Goal: Check status: Check status

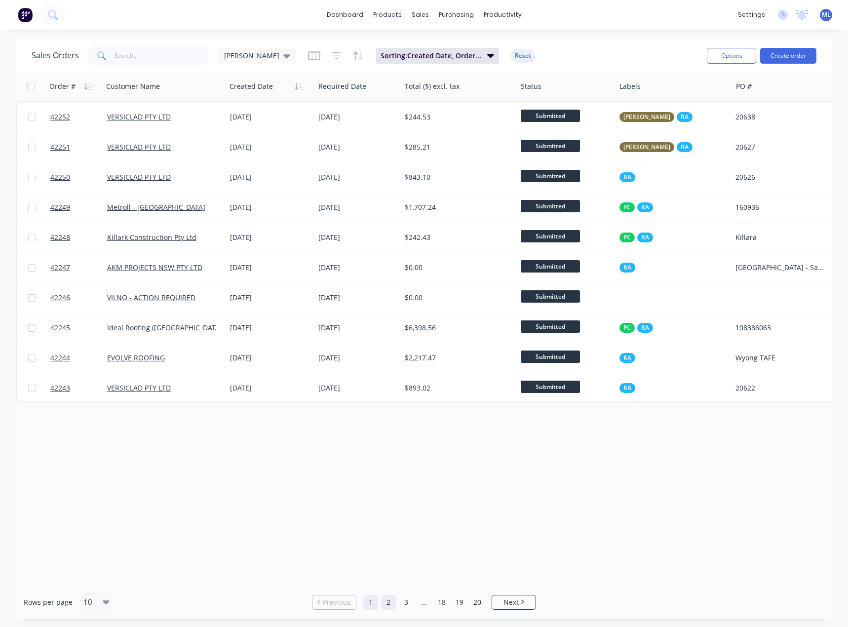
click at [388, 599] on link "2" at bounding box center [388, 602] width 15 height 15
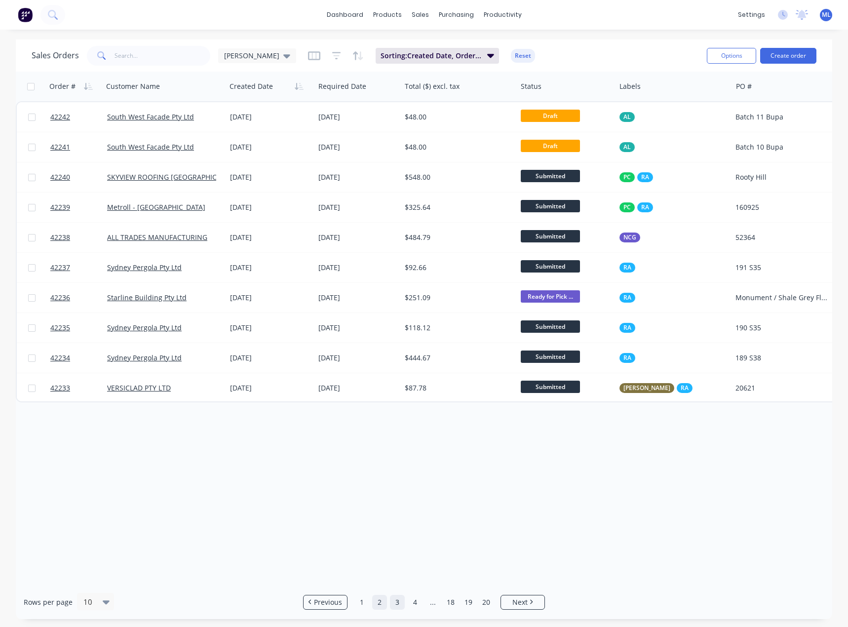
click at [399, 602] on link "3" at bounding box center [397, 602] width 15 height 15
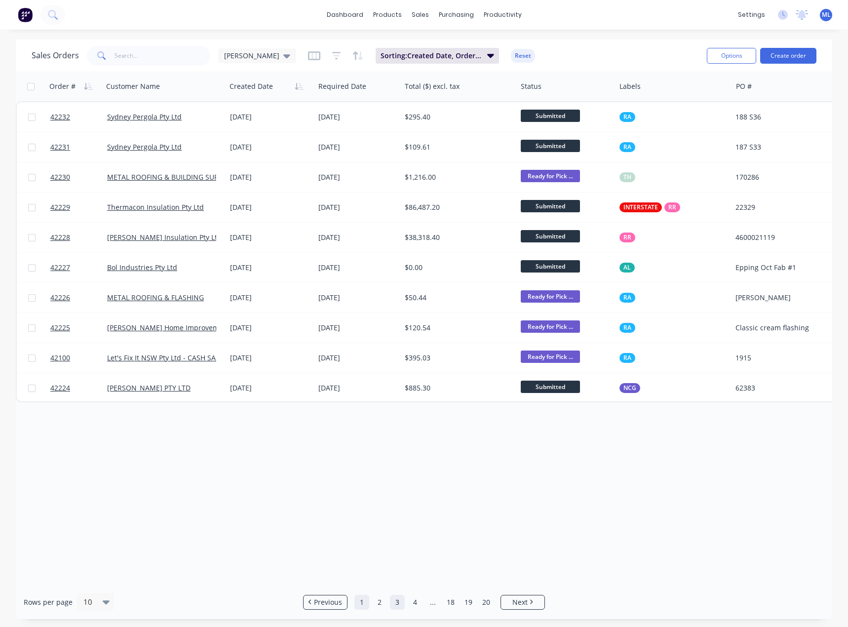
click at [361, 601] on link "1" at bounding box center [361, 602] width 15 height 15
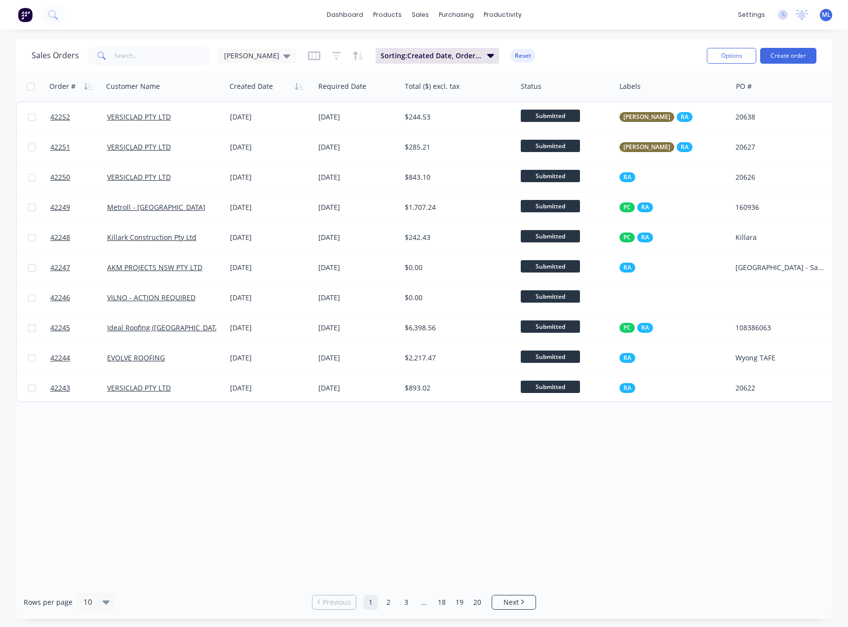
click at [566, 496] on div "Order # Customer Name Created Date Required Date Total ($) excl. tax Status Lab…" at bounding box center [424, 328] width 816 height 513
click at [640, 518] on div "Order # Customer Name Created Date Required Date Total ($) excl. tax Status Lab…" at bounding box center [424, 328] width 816 height 513
click at [754, 417] on div "Order # Customer Name Created Date Required Date Total ($) excl. tax Status Lab…" at bounding box center [424, 328] width 816 height 513
click at [480, 533] on div "Order # Customer Name Created Date Required Date Total ($) excl. tax Status Lab…" at bounding box center [424, 328] width 816 height 513
click at [428, 549] on div "Order # Customer Name Created Date Required Date Total ($) excl. tax Status Lab…" at bounding box center [424, 328] width 816 height 513
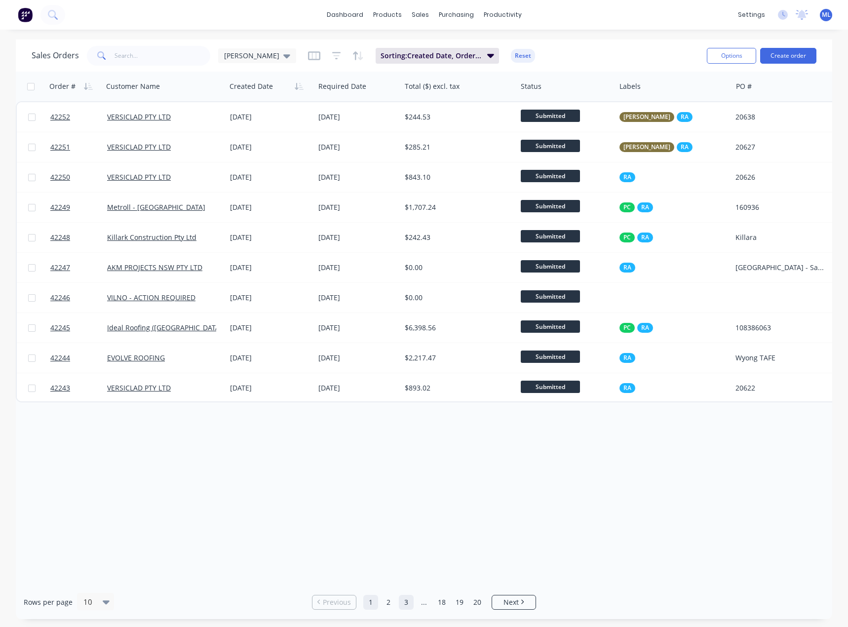
click at [409, 607] on link "3" at bounding box center [406, 602] width 15 height 15
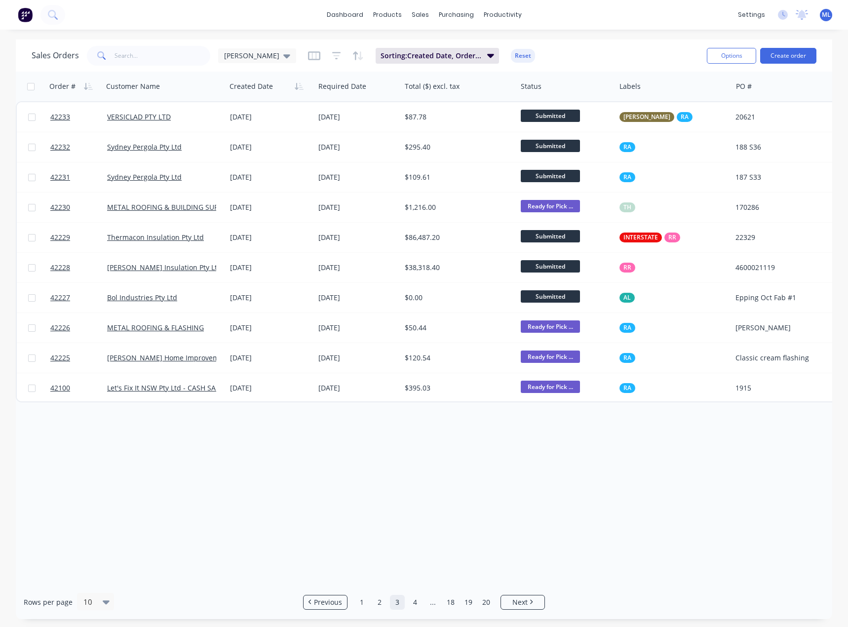
click at [392, 604] on link "3" at bounding box center [397, 602] width 15 height 15
click at [379, 605] on link "2" at bounding box center [379, 602] width 15 height 15
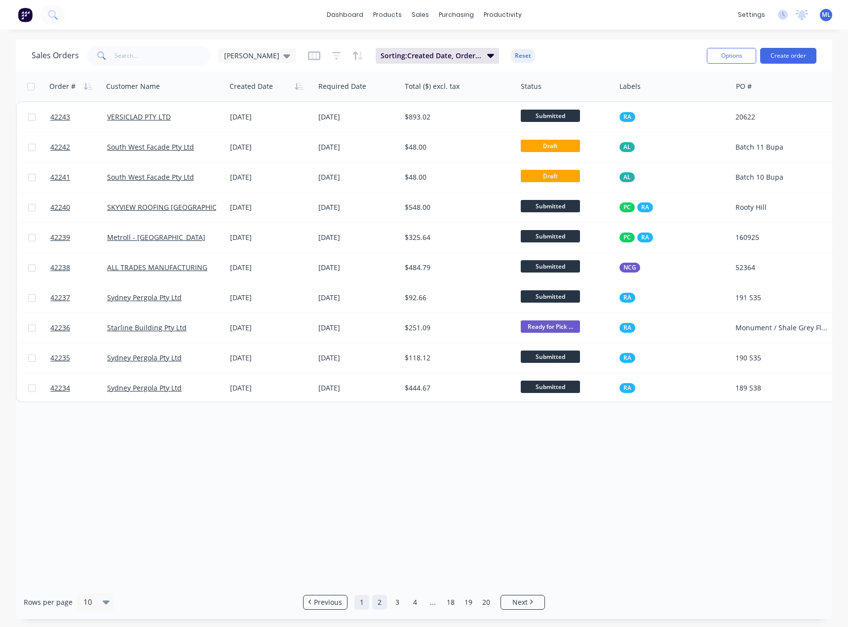
click at [358, 599] on link "1" at bounding box center [361, 602] width 15 height 15
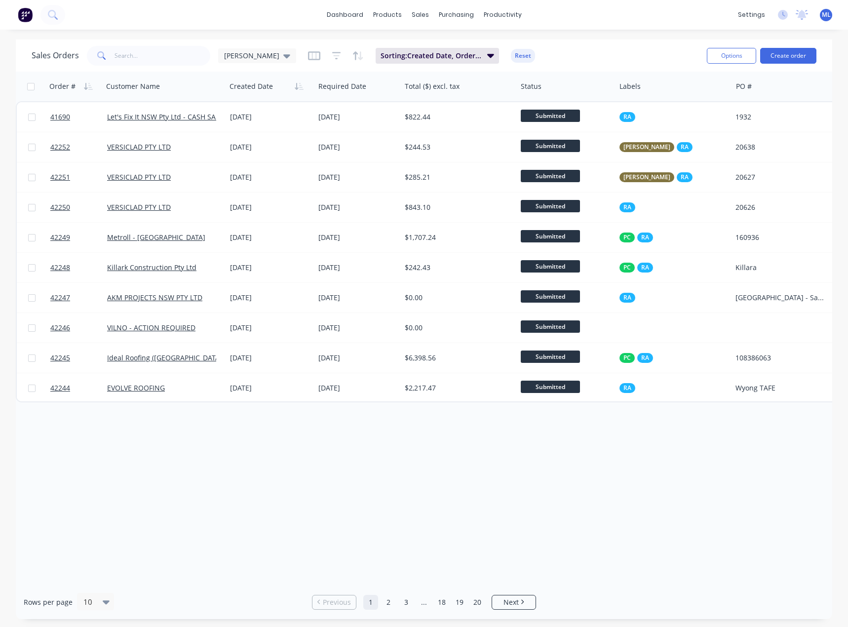
click at [395, 477] on div "Order # Customer Name Created Date Required Date Total ($) excl. tax Status Lab…" at bounding box center [424, 328] width 816 height 513
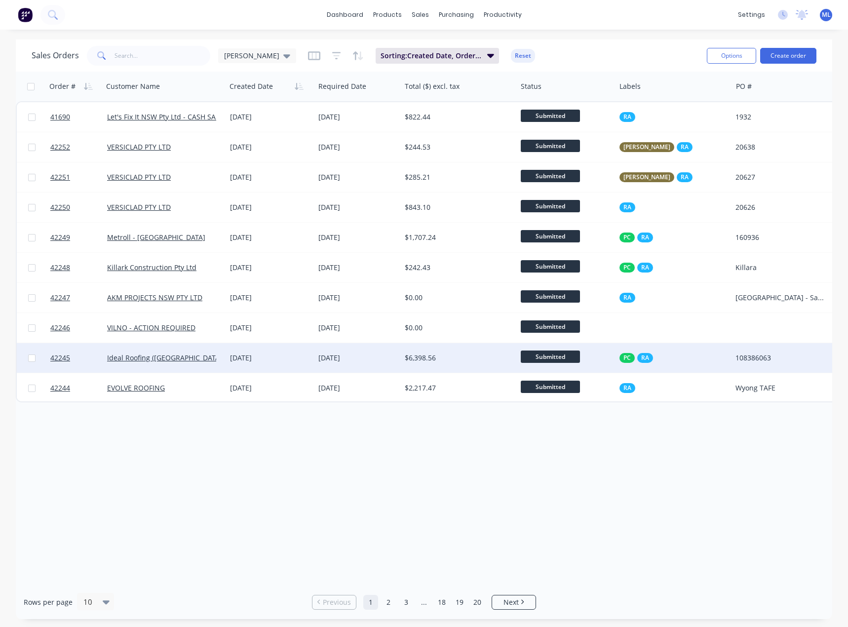
click at [363, 355] on div "[DATE]" at bounding box center [357, 358] width 78 height 10
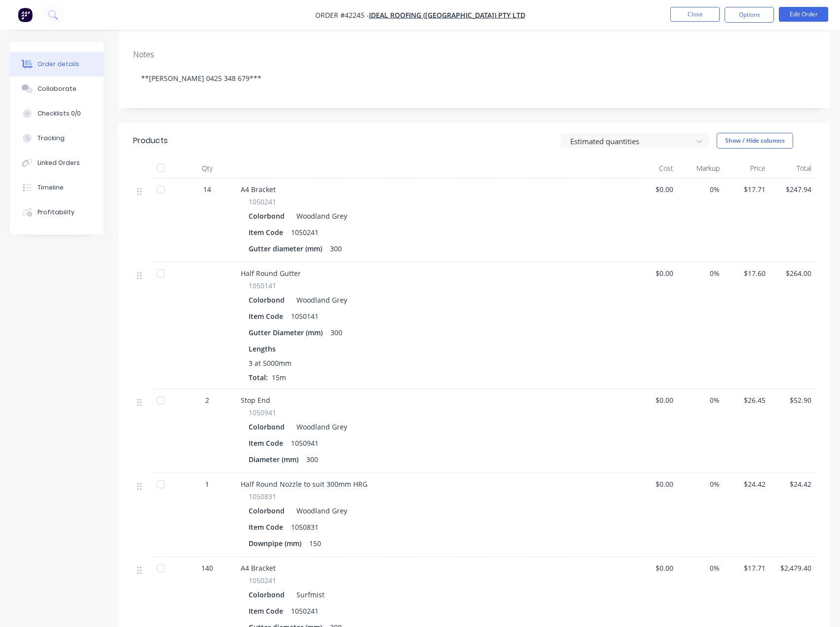
scroll to position [148, 0]
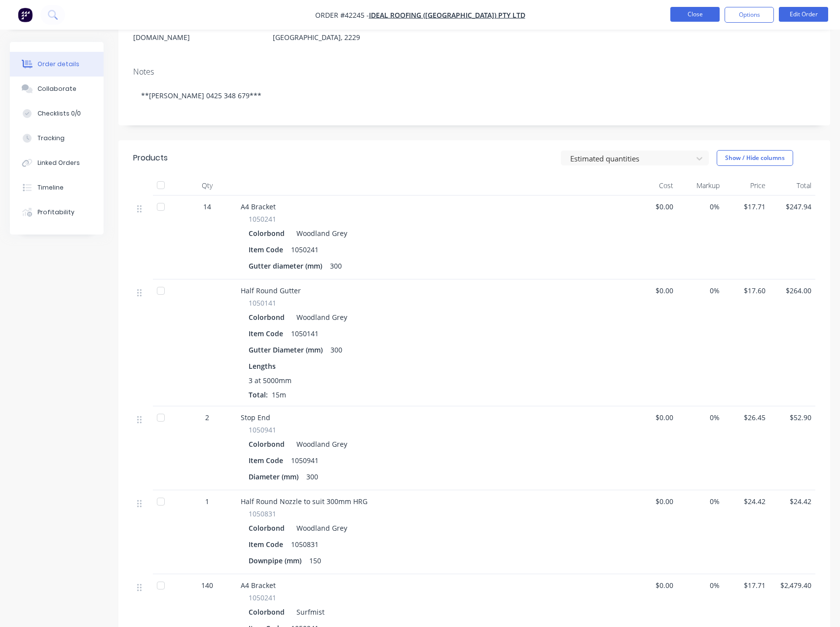
click at [694, 18] on button "Close" at bounding box center [695, 14] width 49 height 15
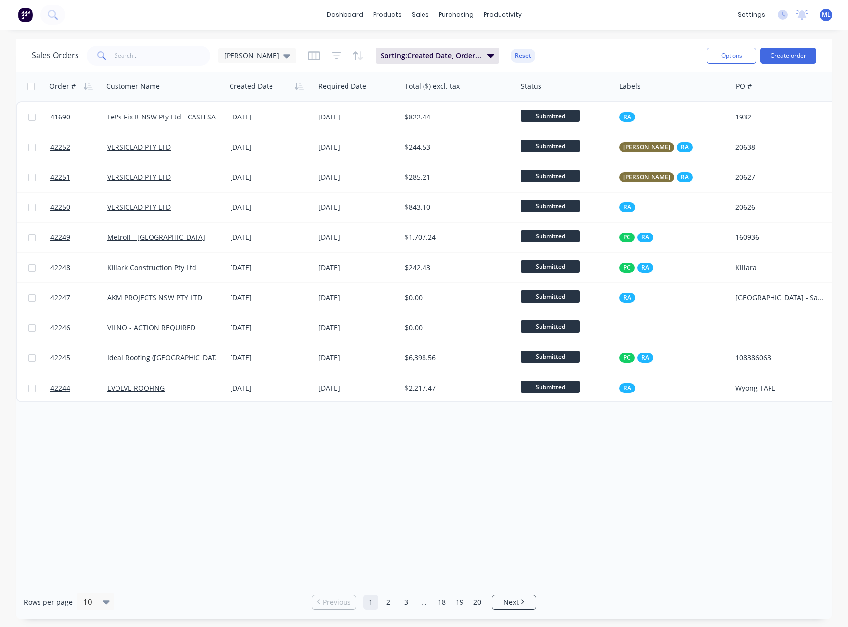
click at [497, 24] on div "dashboard products sales purchasing productivity dashboard products Product Cat…" at bounding box center [424, 15] width 848 height 30
click at [388, 604] on link "2" at bounding box center [388, 602] width 15 height 15
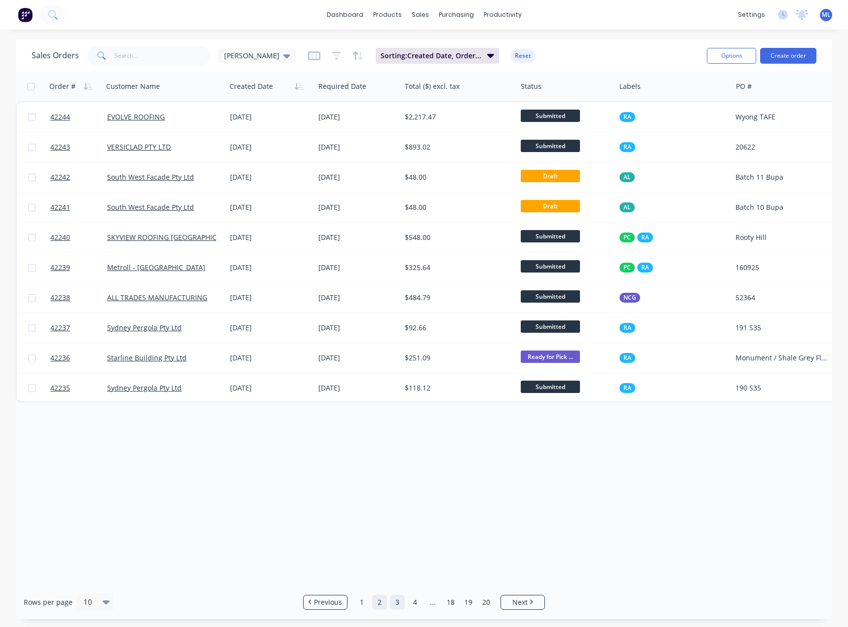
click at [390, 608] on link "3" at bounding box center [397, 602] width 15 height 15
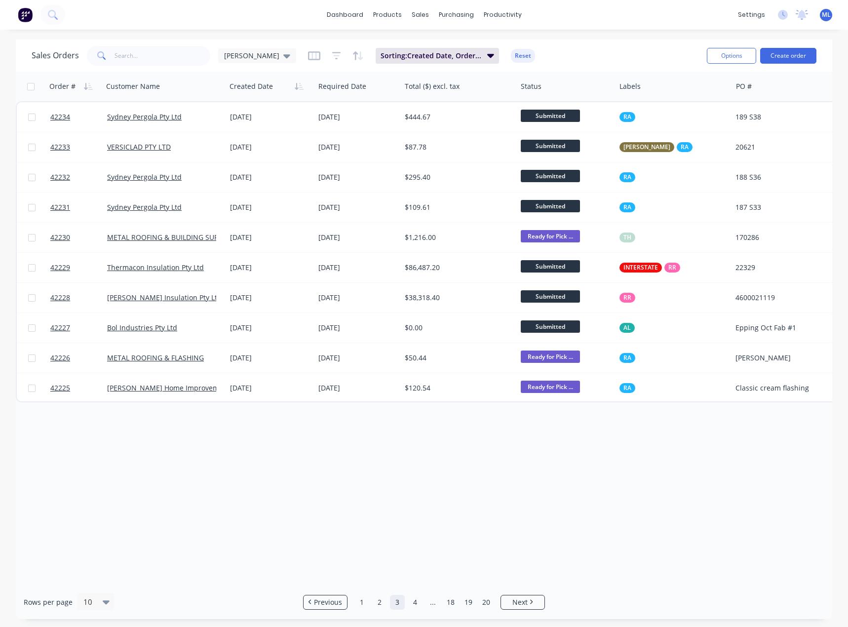
click at [416, 610] on div "Rows per page 10 Previous 1 2 3 4 ... 18 19 20 Next" at bounding box center [424, 602] width 816 height 34
click at [417, 605] on link "4" at bounding box center [415, 602] width 15 height 15
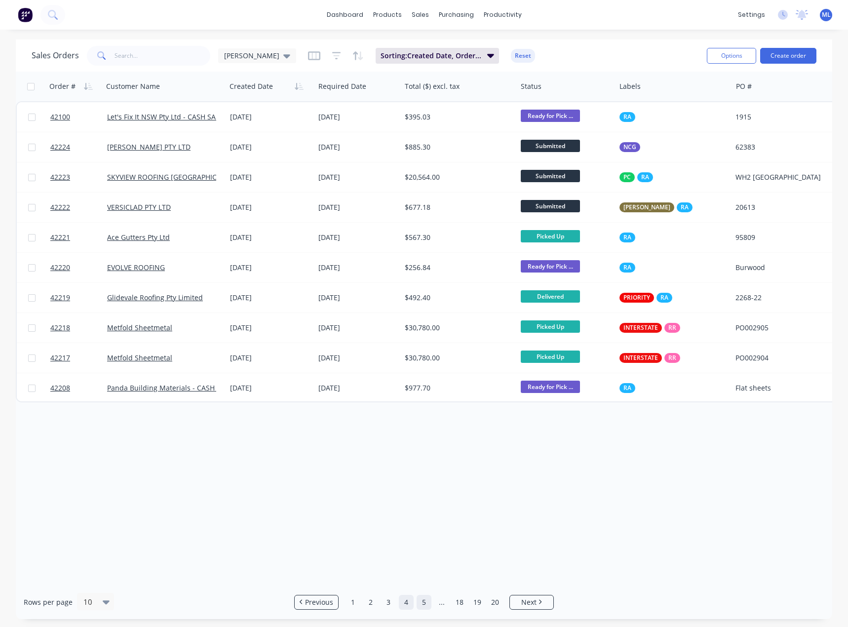
click at [423, 601] on link "5" at bounding box center [424, 602] width 15 height 15
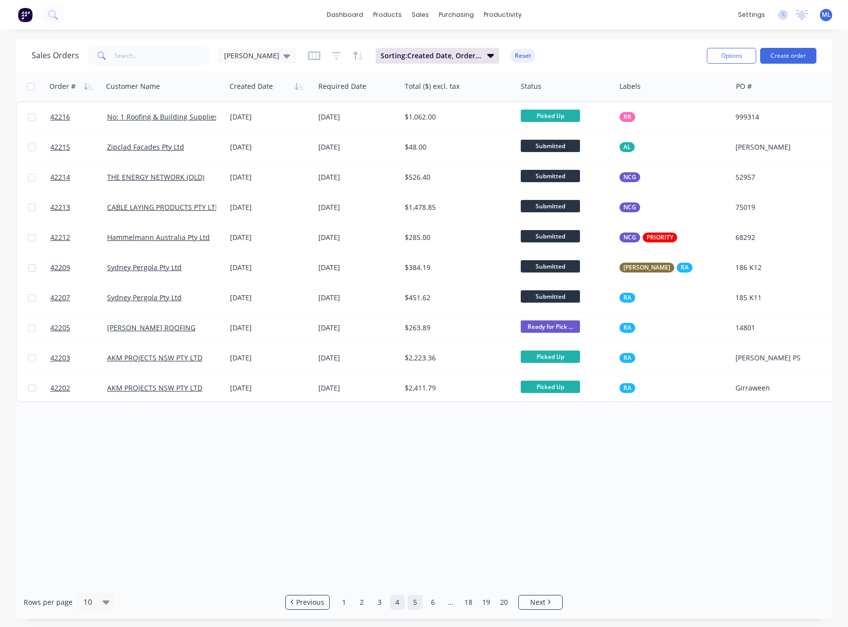
click at [393, 605] on link "4" at bounding box center [397, 602] width 15 height 15
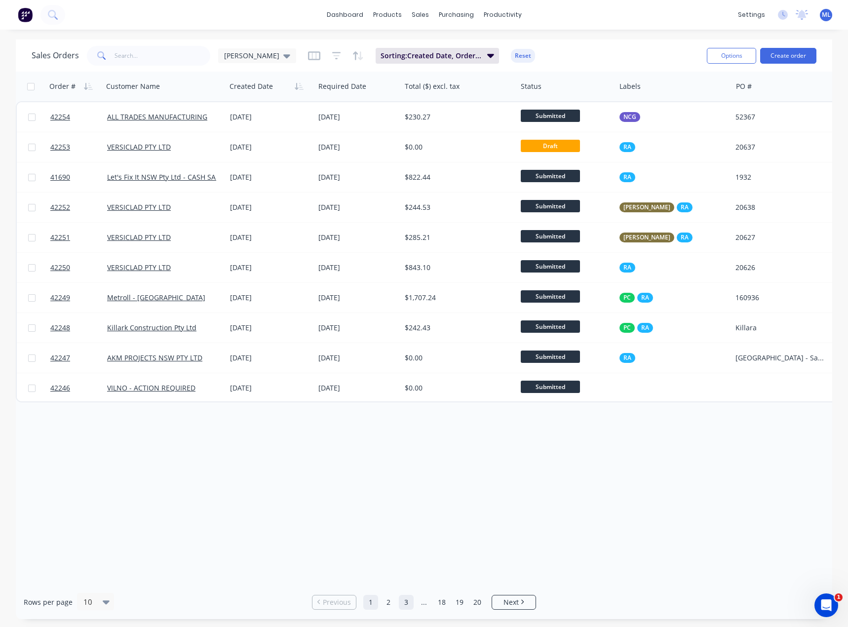
click at [390, 607] on link "2" at bounding box center [388, 602] width 15 height 15
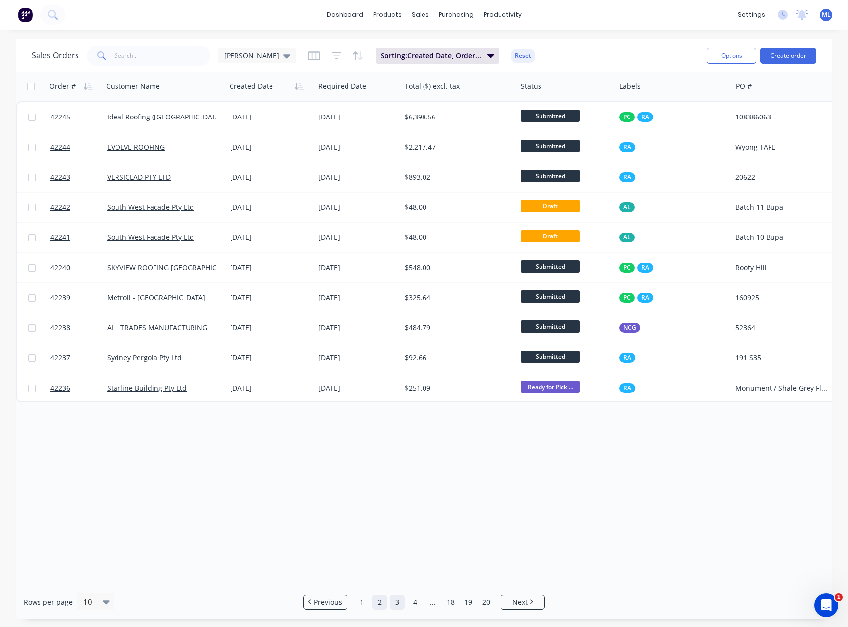
click at [394, 602] on link "3" at bounding box center [397, 602] width 15 height 15
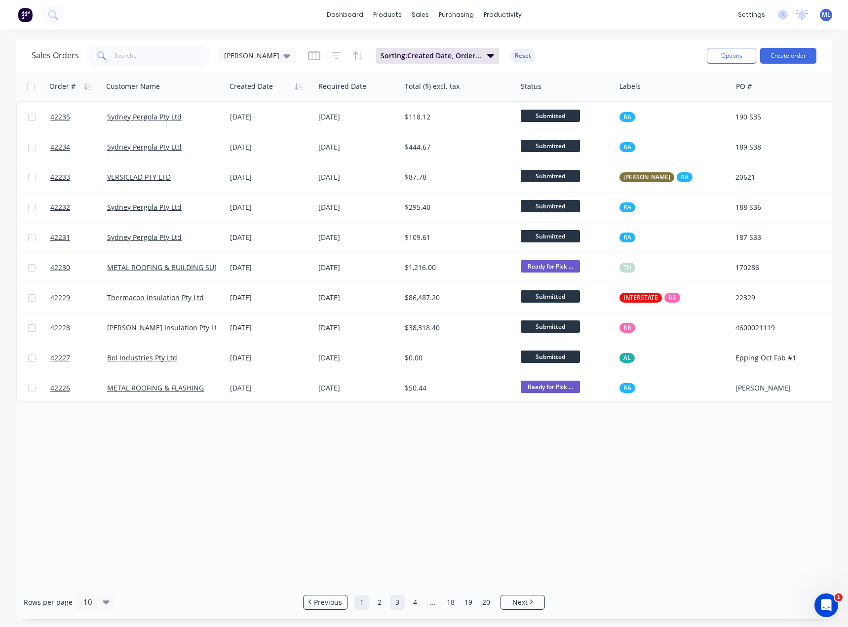
click at [367, 604] on link "1" at bounding box center [361, 602] width 15 height 15
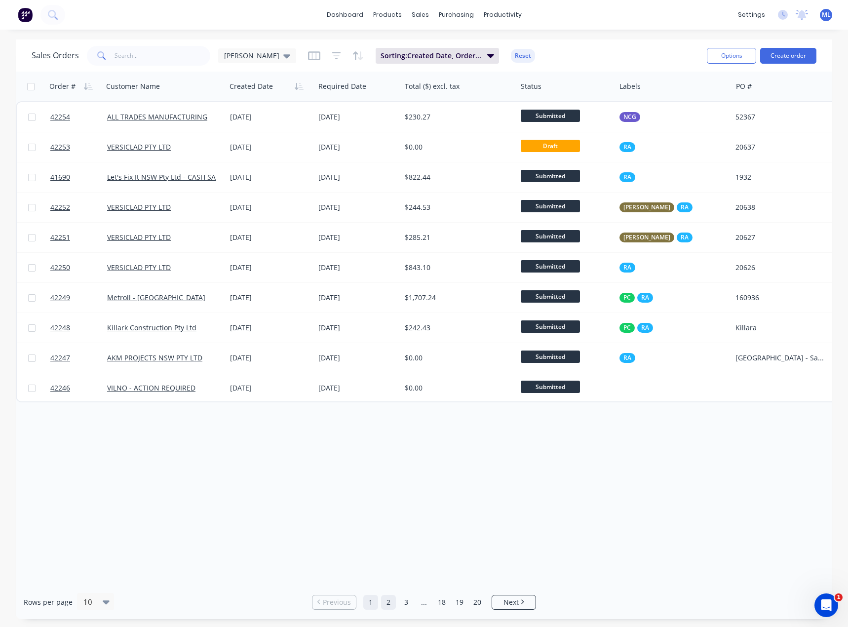
click at [386, 608] on link "2" at bounding box center [388, 602] width 15 height 15
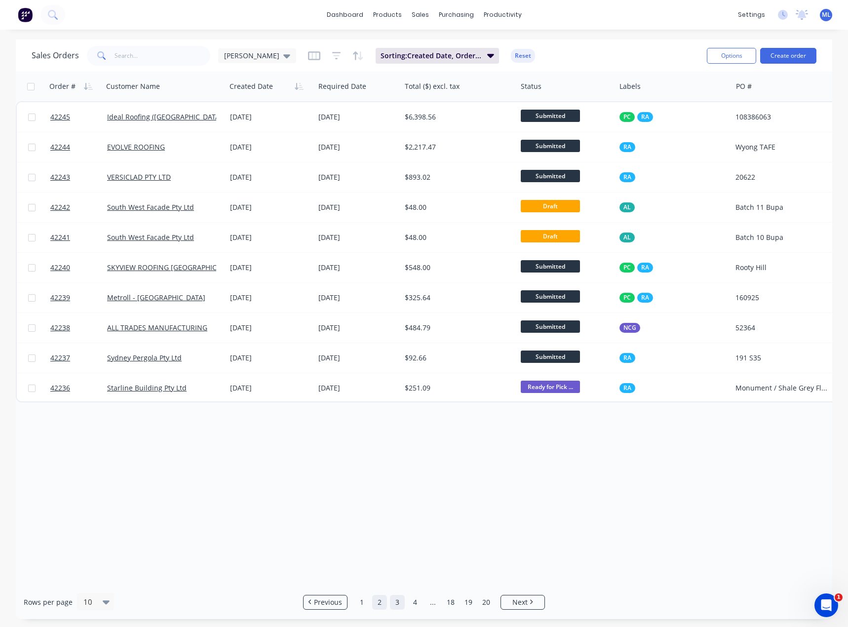
click at [400, 603] on link "3" at bounding box center [397, 602] width 15 height 15
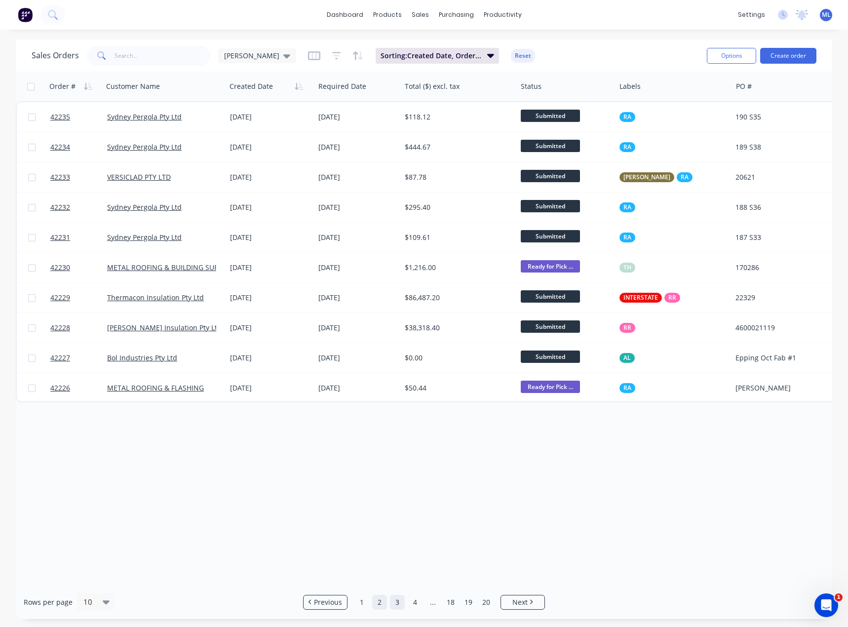
click at [382, 606] on link "2" at bounding box center [379, 602] width 15 height 15
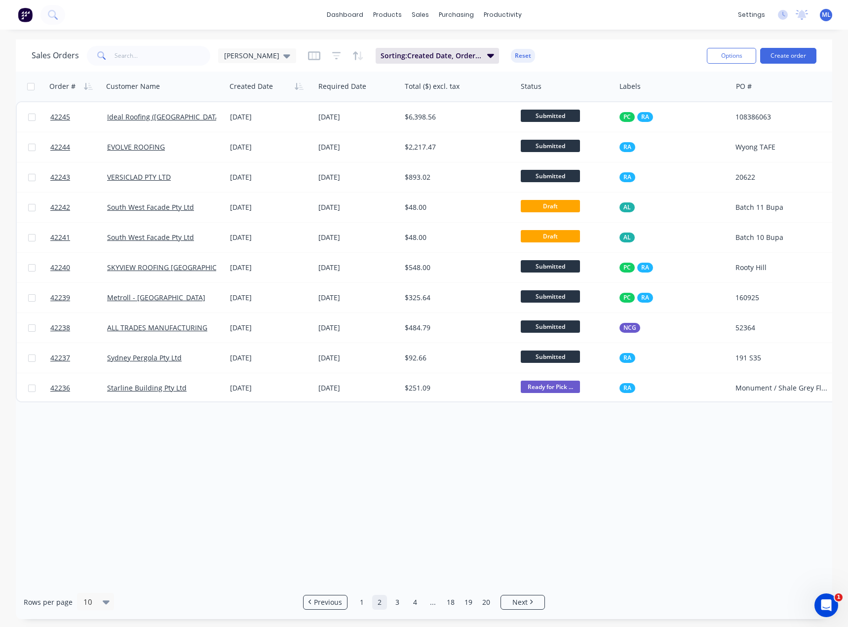
click at [362, 602] on link "1" at bounding box center [361, 602] width 15 height 15
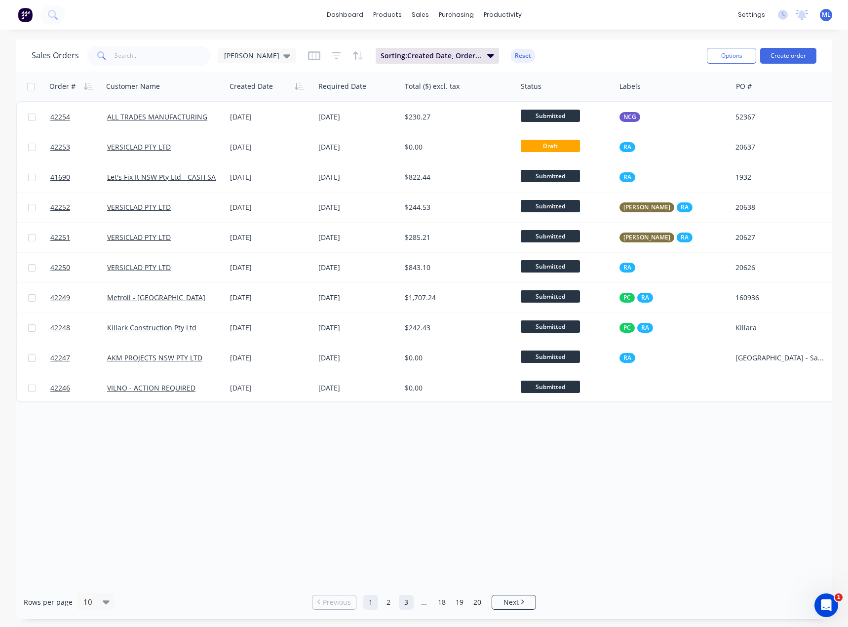
click at [402, 603] on link "3" at bounding box center [406, 602] width 15 height 15
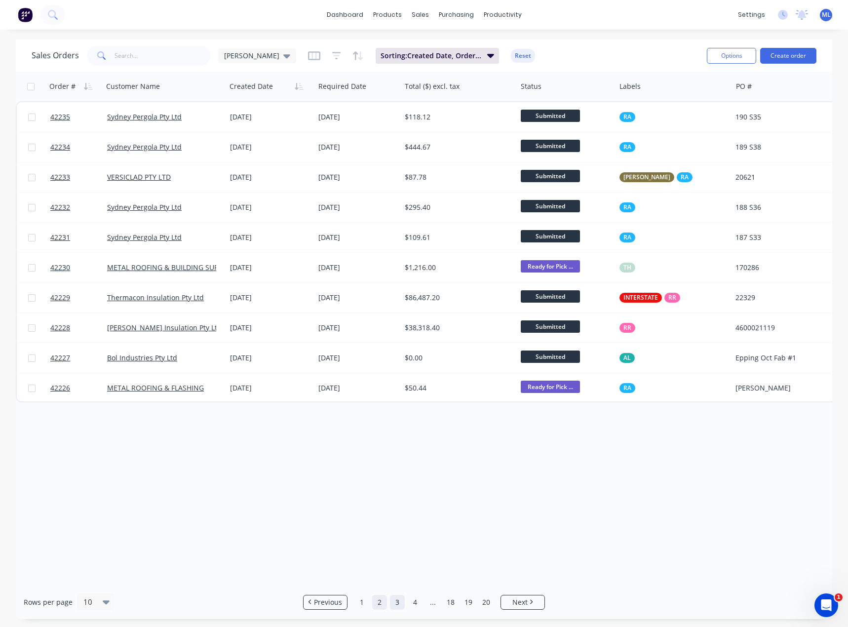
click at [382, 604] on link "2" at bounding box center [379, 602] width 15 height 15
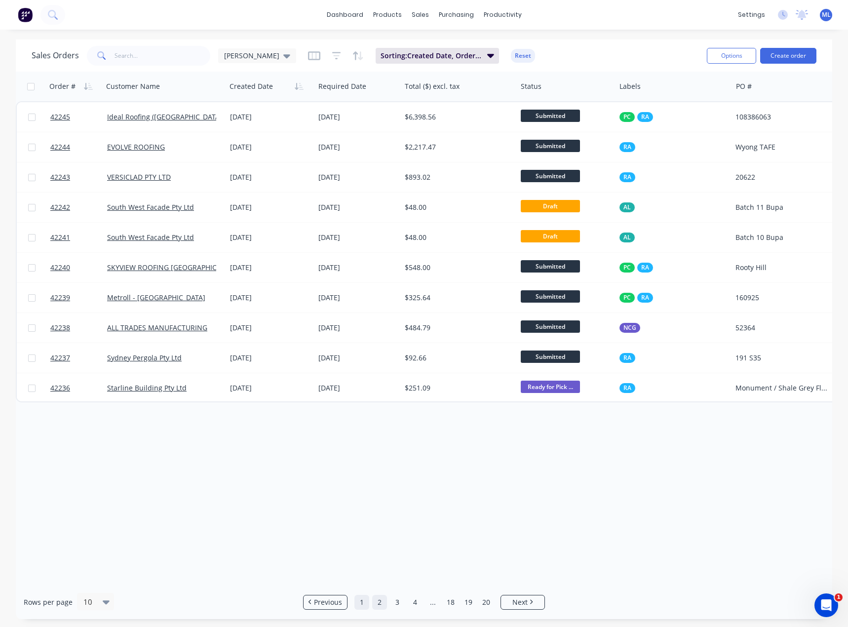
click at [363, 600] on link "1" at bounding box center [361, 602] width 15 height 15
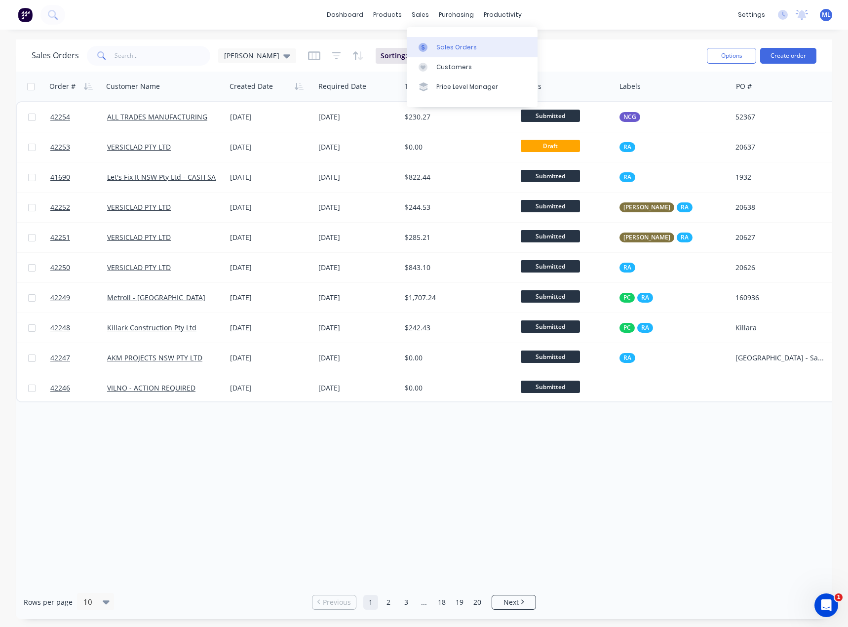
click at [460, 43] on div "Sales Orders" at bounding box center [456, 47] width 40 height 9
